Goal: Check status

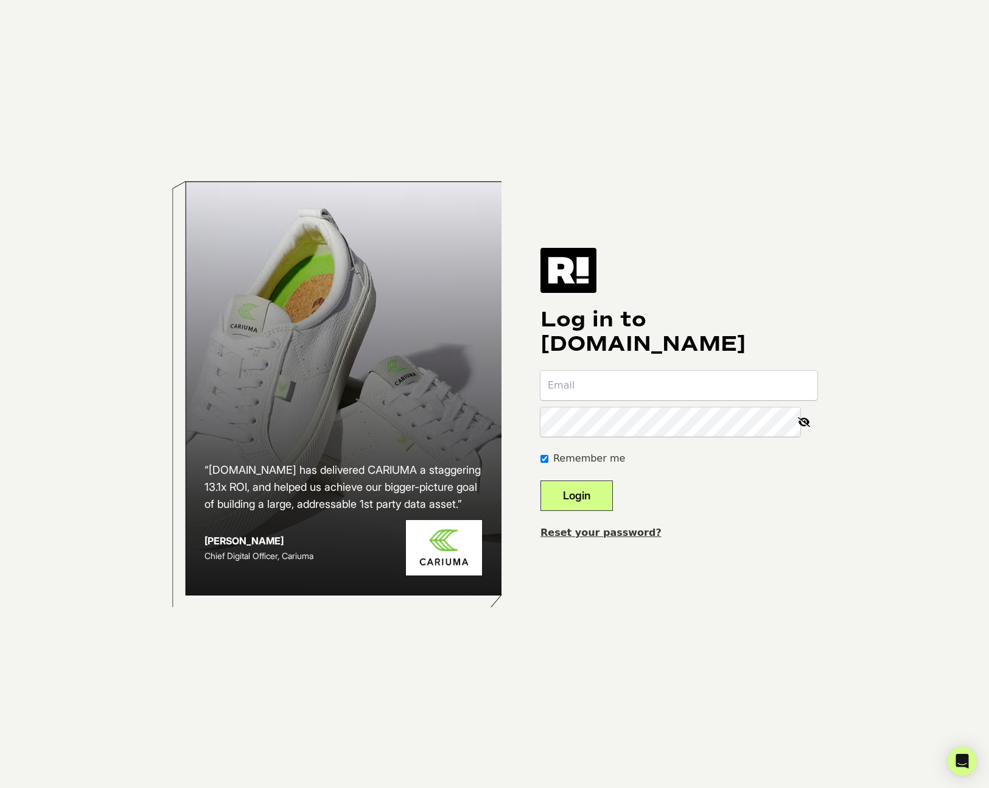
type input "[PERSON_NAME][EMAIL_ADDRESS][DOMAIN_NAME]"
click at [594, 495] on button "Login" at bounding box center [577, 495] width 72 height 30
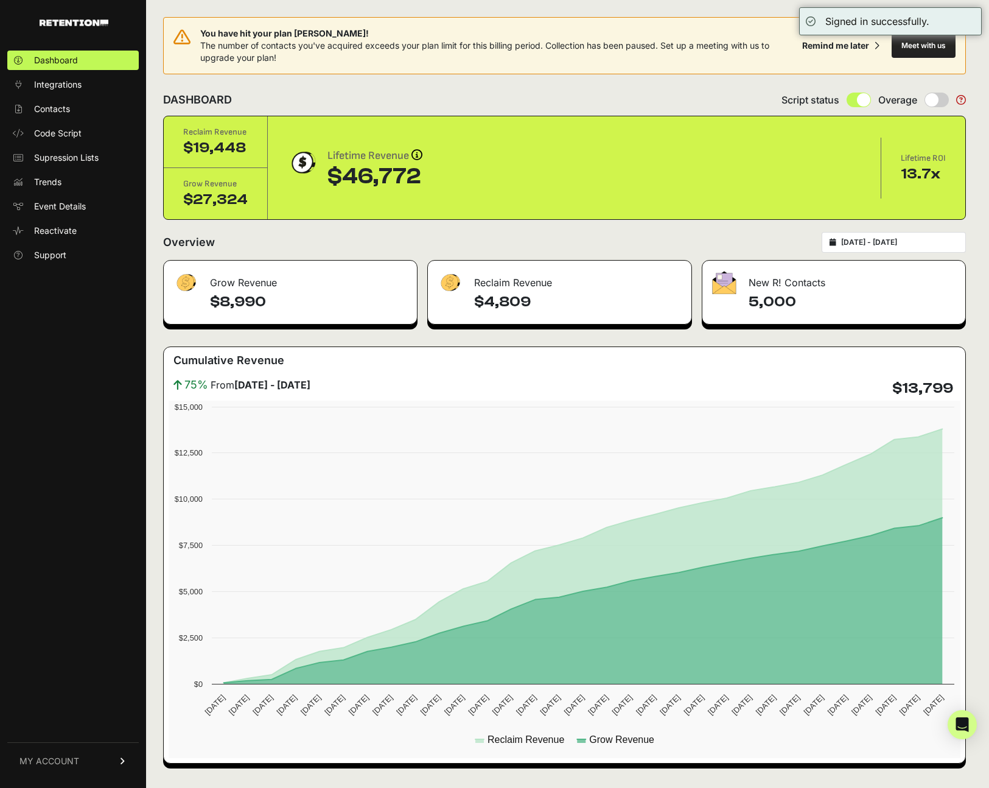
click at [871, 253] on form "Overview [DATE] - [DATE]" at bounding box center [564, 246] width 803 height 28
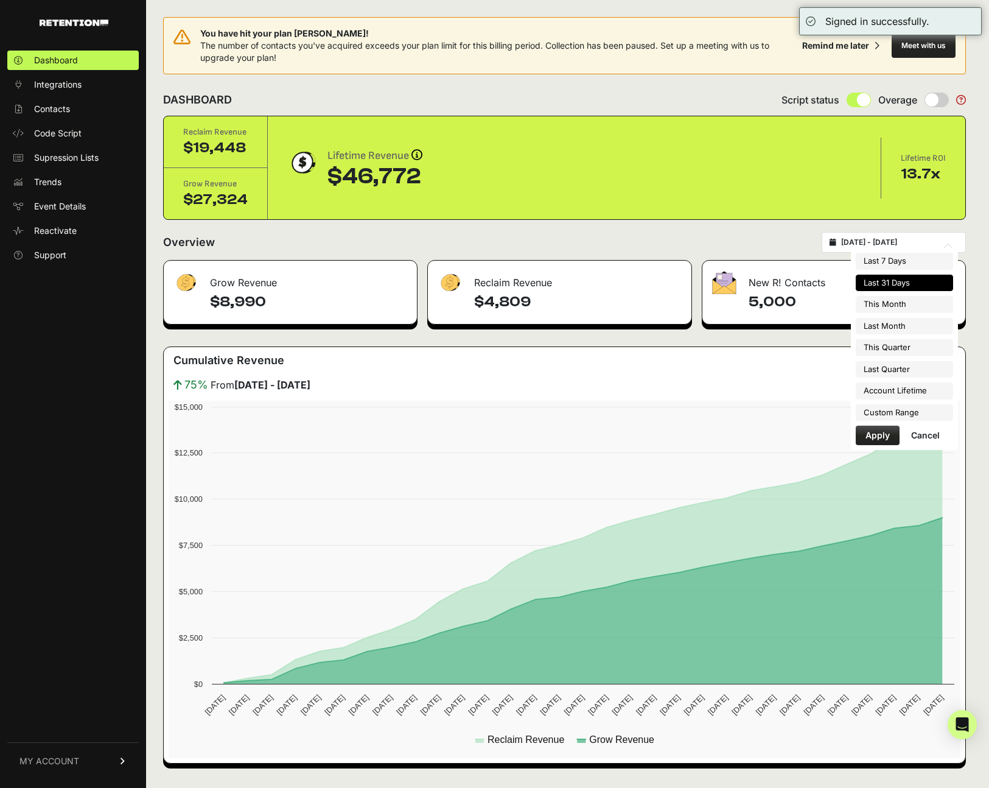
click at [866, 242] on input "[DATE] - [DATE]" at bounding box center [899, 242] width 117 height 10
click at [898, 323] on li "Last Month" at bounding box center [904, 326] width 97 height 17
type input "[DATE] - [DATE]"
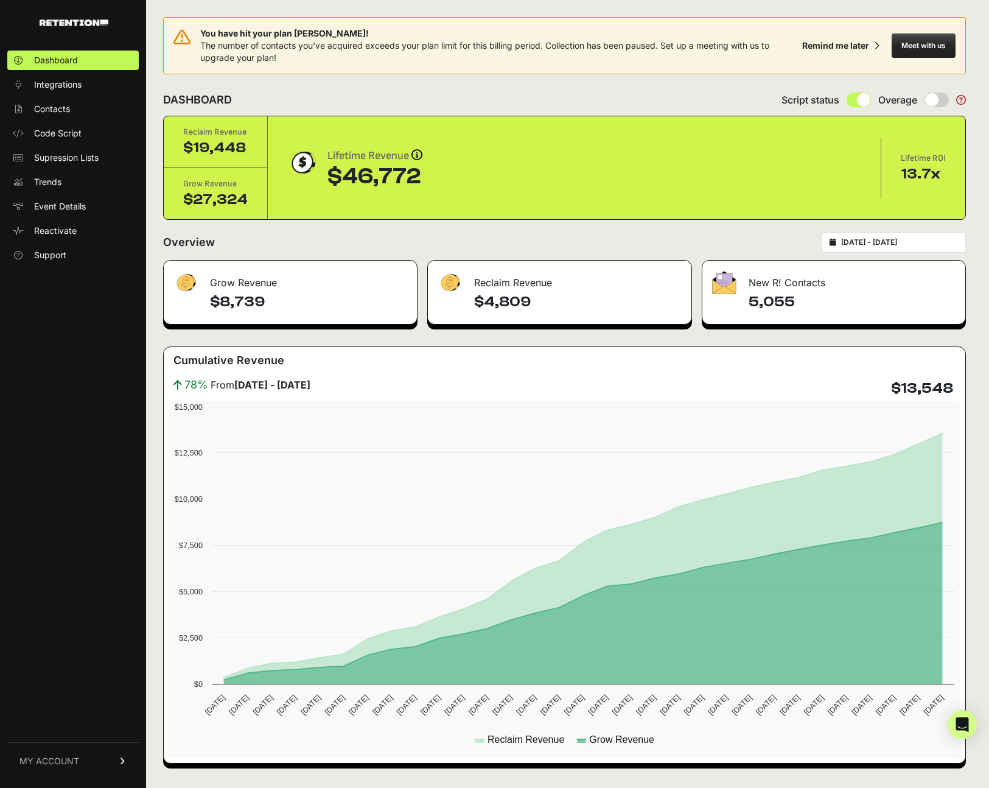
click at [861, 247] on input "2025-08-01 - 2025-08-31" at bounding box center [899, 242] width 117 height 10
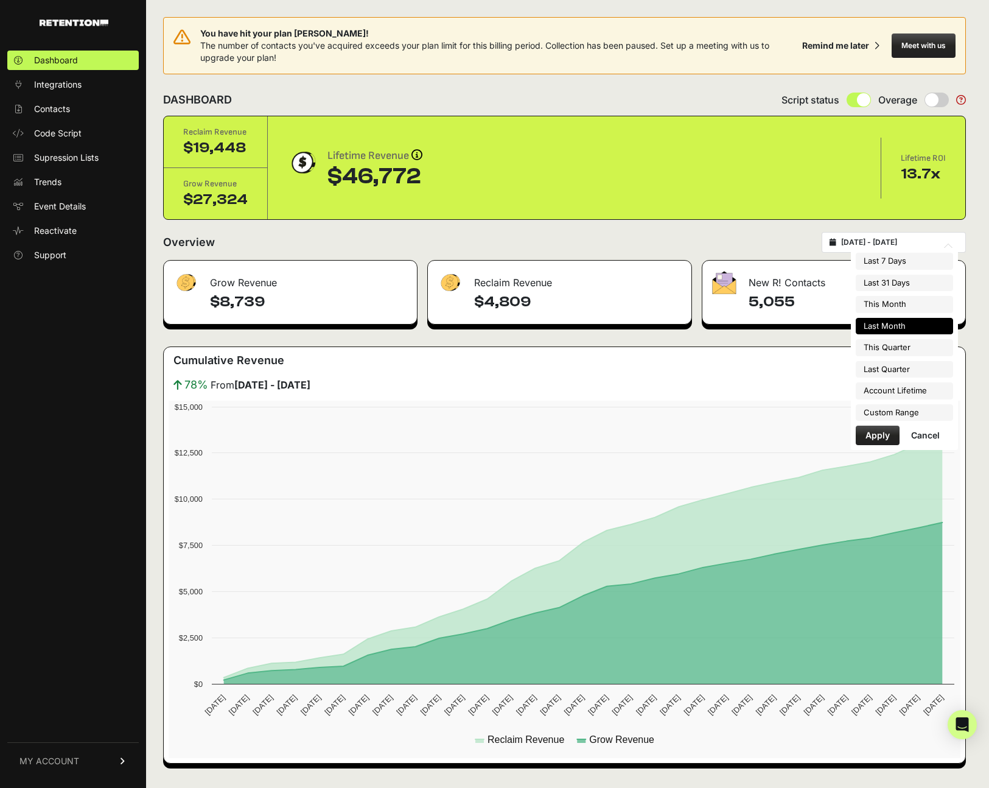
drag, startPoint x: 876, startPoint y: 304, endPoint x: 872, endPoint y: 354, distance: 50.7
click at [876, 304] on li "This Month" at bounding box center [904, 304] width 97 height 17
type input "2025-09-01 - 2025-09-30"
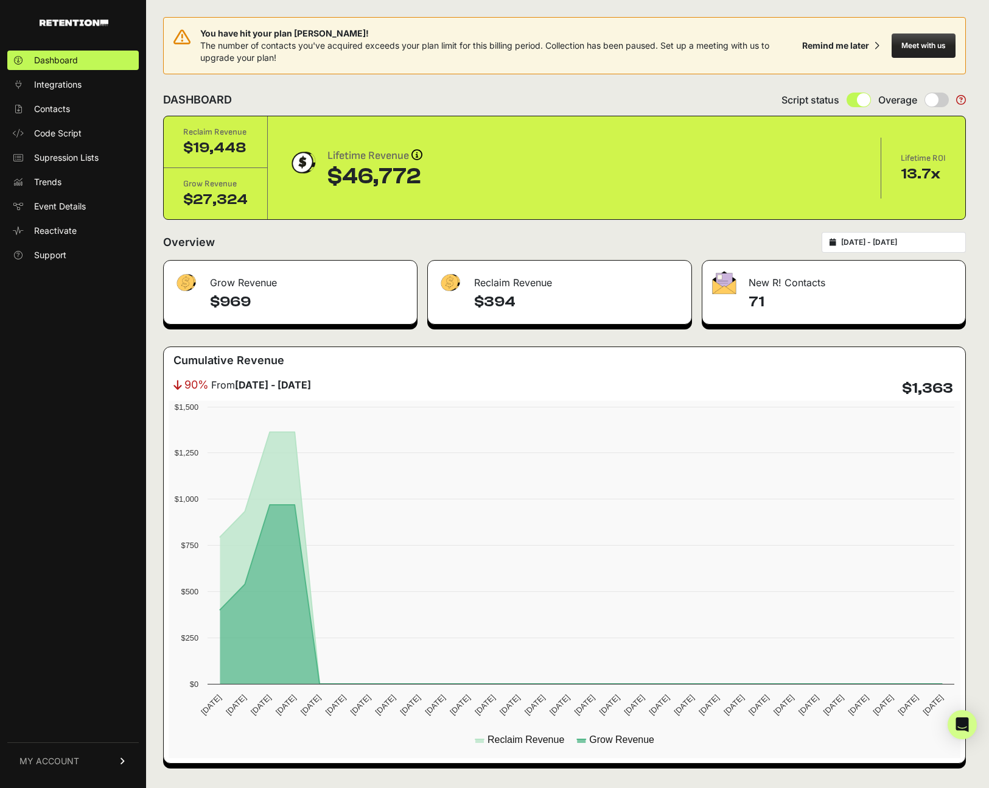
click at [861, 244] on input "2025-09-01 - 2025-09-30" at bounding box center [899, 242] width 117 height 10
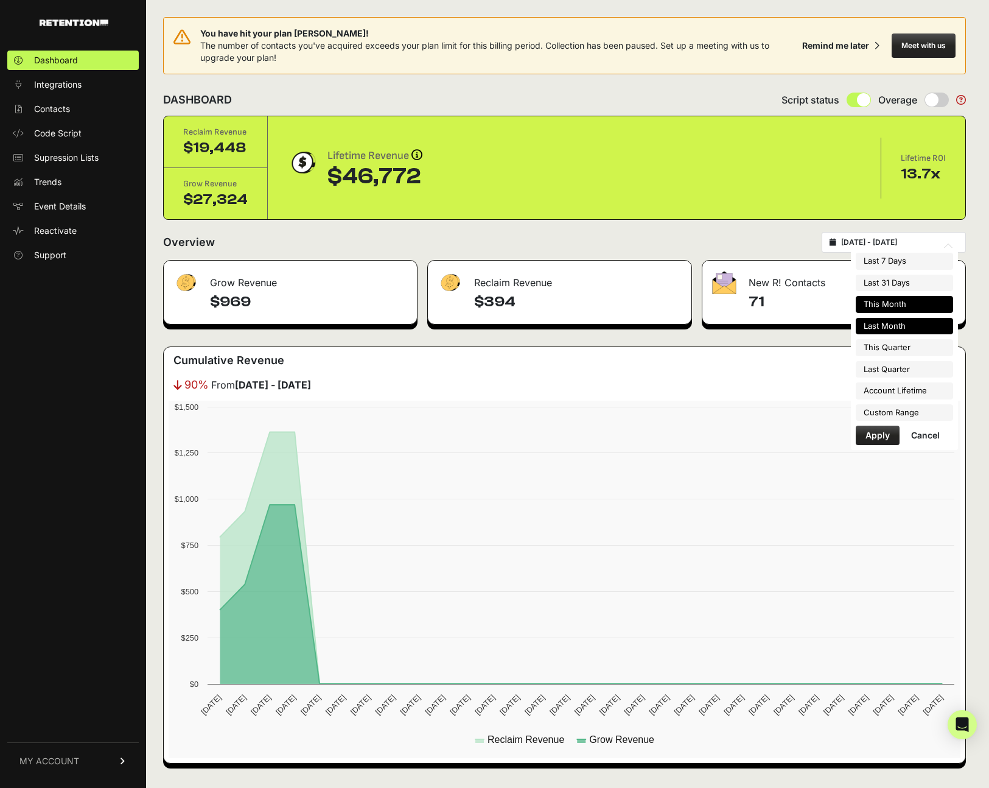
click at [883, 327] on li "Last Month" at bounding box center [904, 326] width 97 height 17
type input "[DATE] - [DATE]"
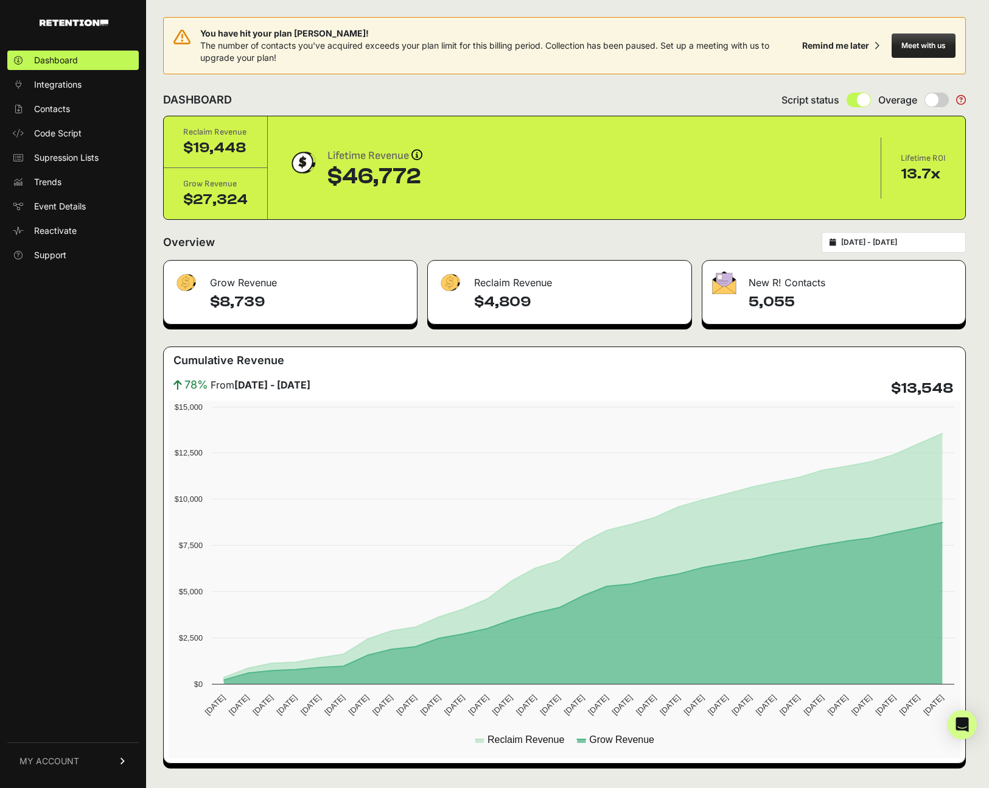
click at [821, 239] on div "Overview [DATE] - [DATE]" at bounding box center [564, 242] width 803 height 21
click at [695, 241] on div "Overview [DATE] - [DATE]" at bounding box center [564, 242] width 803 height 21
click at [695, 242] on div "Overview [DATE] - [DATE]" at bounding box center [564, 242] width 803 height 21
